Goal: Task Accomplishment & Management: Complete application form

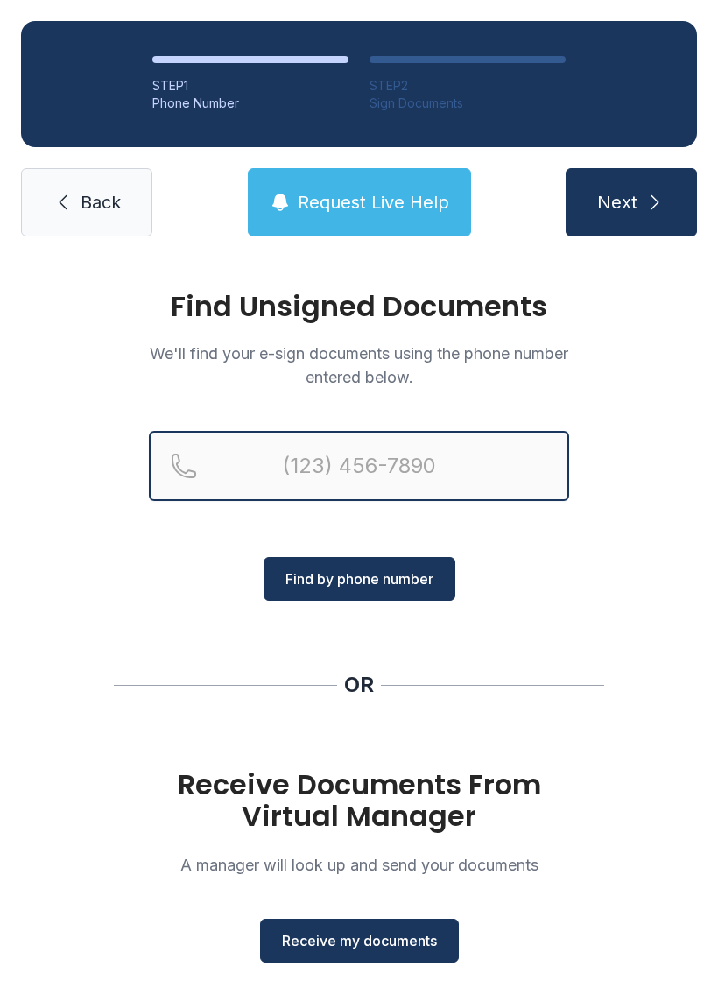
click at [338, 471] on input "Reservation phone number" at bounding box center [359, 466] width 421 height 70
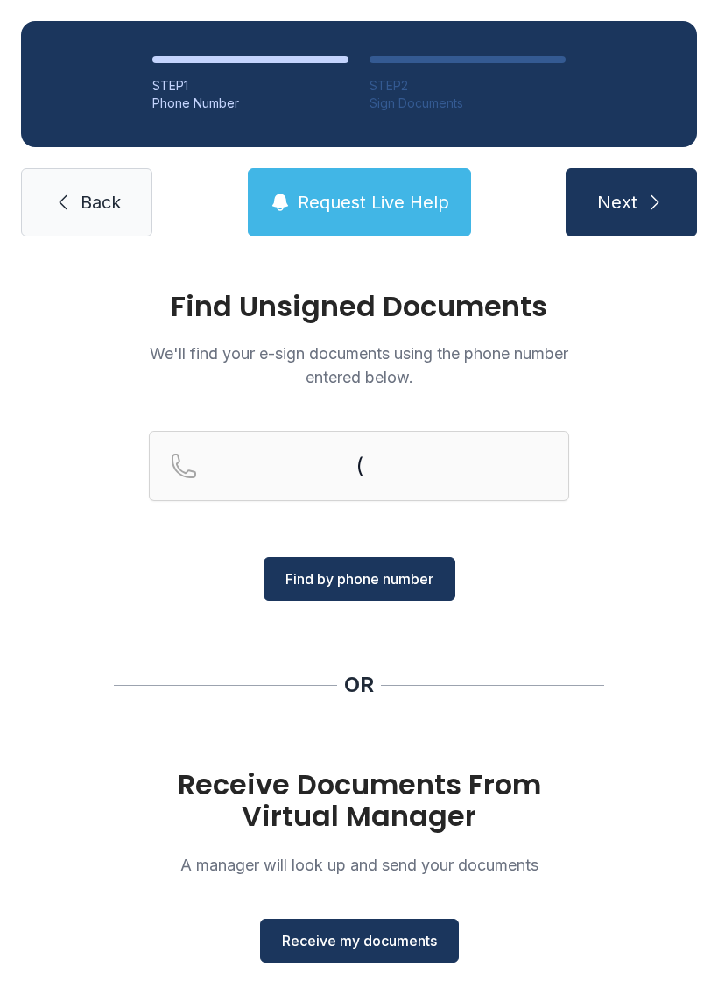
click at [393, 587] on span "Find by phone number" at bounding box center [360, 579] width 148 height 21
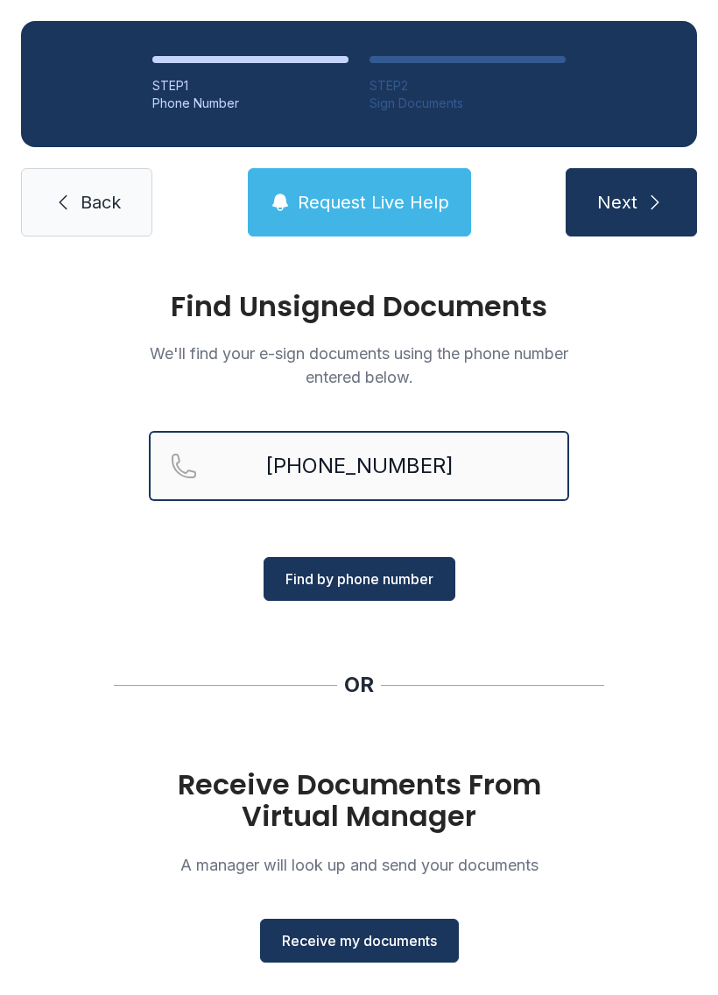
type input "[PHONE_NUMBER]"
click at [402, 579] on span "Find by phone number" at bounding box center [360, 579] width 148 height 21
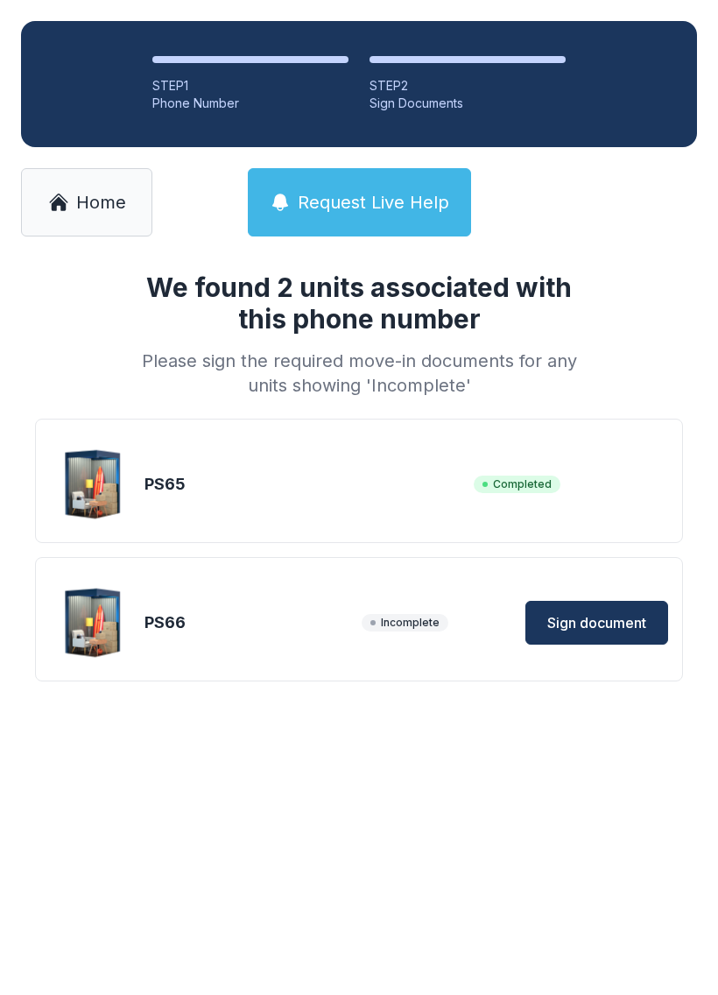
click at [604, 612] on button "Sign document" at bounding box center [597, 623] width 143 height 44
click at [614, 619] on span "Sign document" at bounding box center [597, 622] width 99 height 21
click at [425, 628] on span "Incomplete" at bounding box center [405, 623] width 87 height 18
click at [408, 623] on span "Incomplete" at bounding box center [405, 623] width 87 height 18
click at [412, 624] on span "Incomplete" at bounding box center [405, 623] width 87 height 18
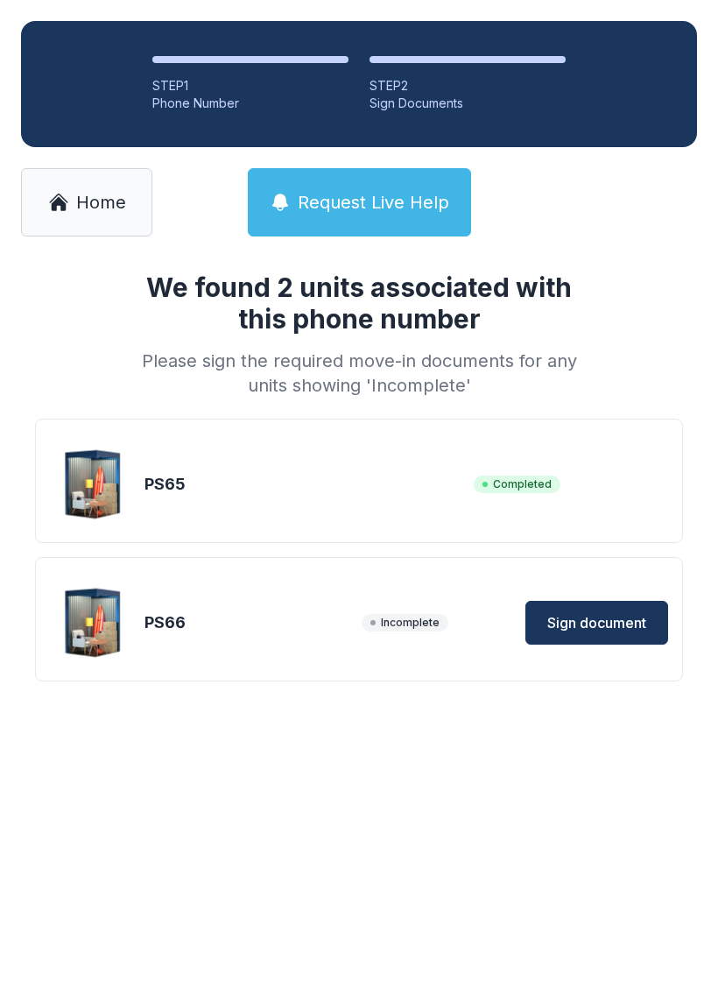
click at [605, 622] on span "Sign document" at bounding box center [597, 622] width 99 height 21
click at [608, 635] on button "Sign document" at bounding box center [597, 623] width 143 height 44
click at [94, 190] on span "Home" at bounding box center [101, 202] width 50 height 25
